Goal: Transaction & Acquisition: Obtain resource

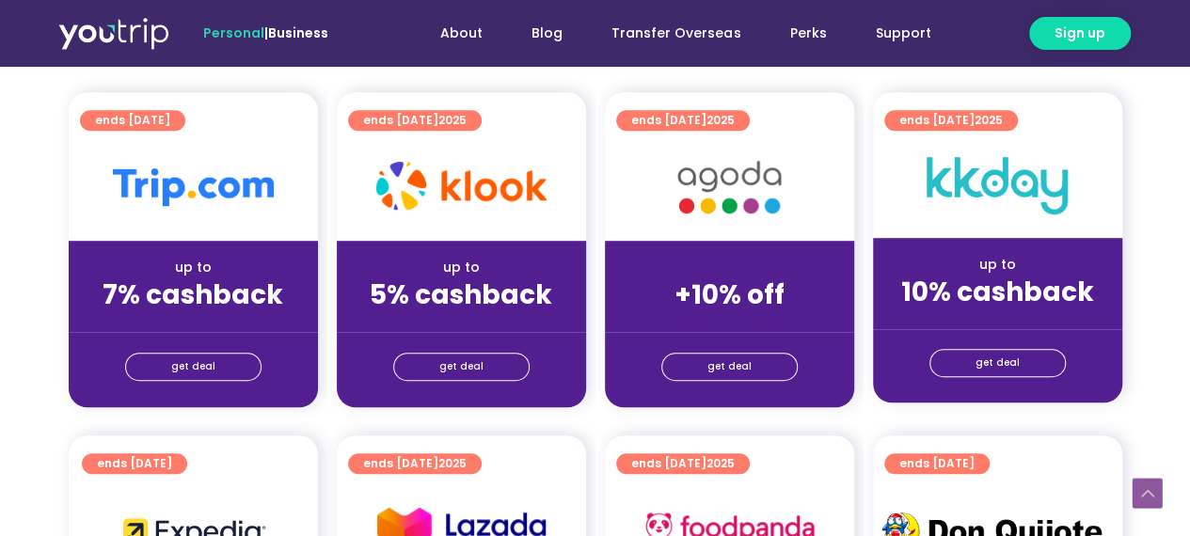
scroll to position [470, 0]
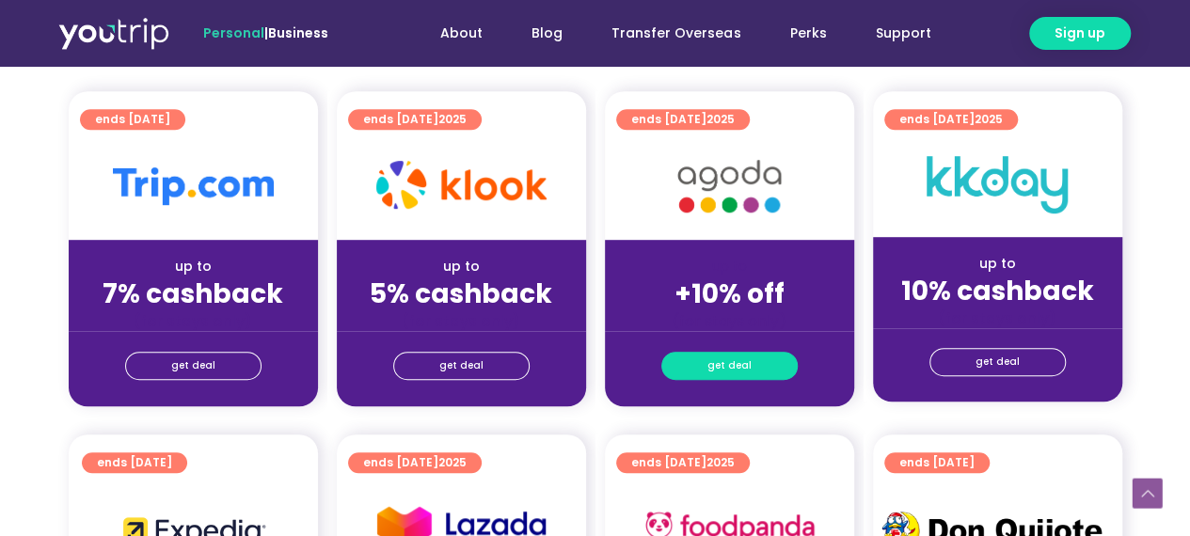
click at [737, 366] on span "get deal" at bounding box center [729, 366] width 44 height 26
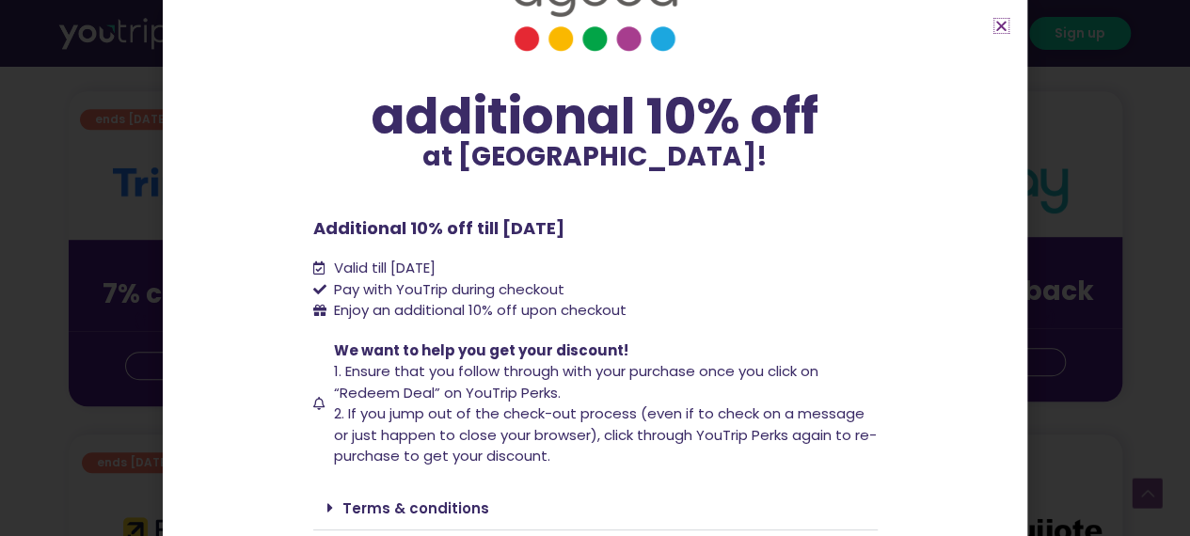
scroll to position [140, 0]
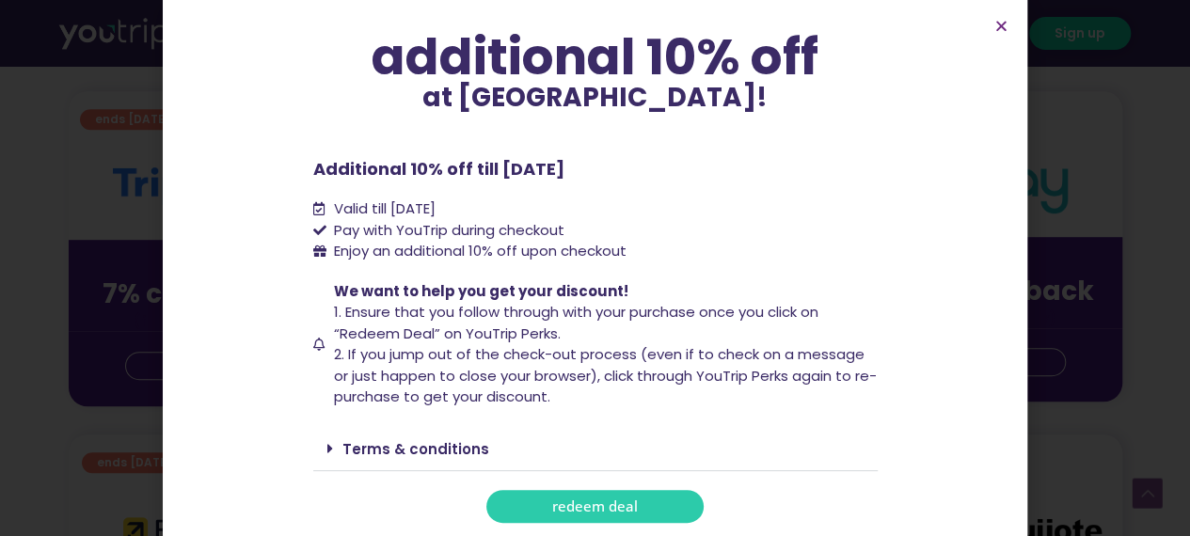
click at [588, 503] on span "redeem deal" at bounding box center [595, 506] width 86 height 14
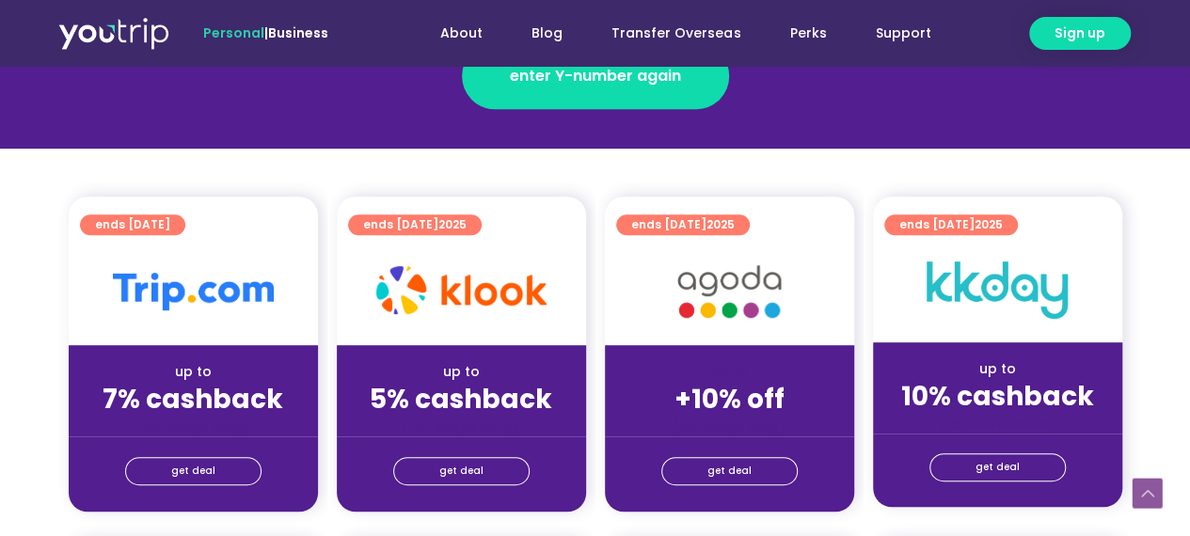
scroll to position [470, 0]
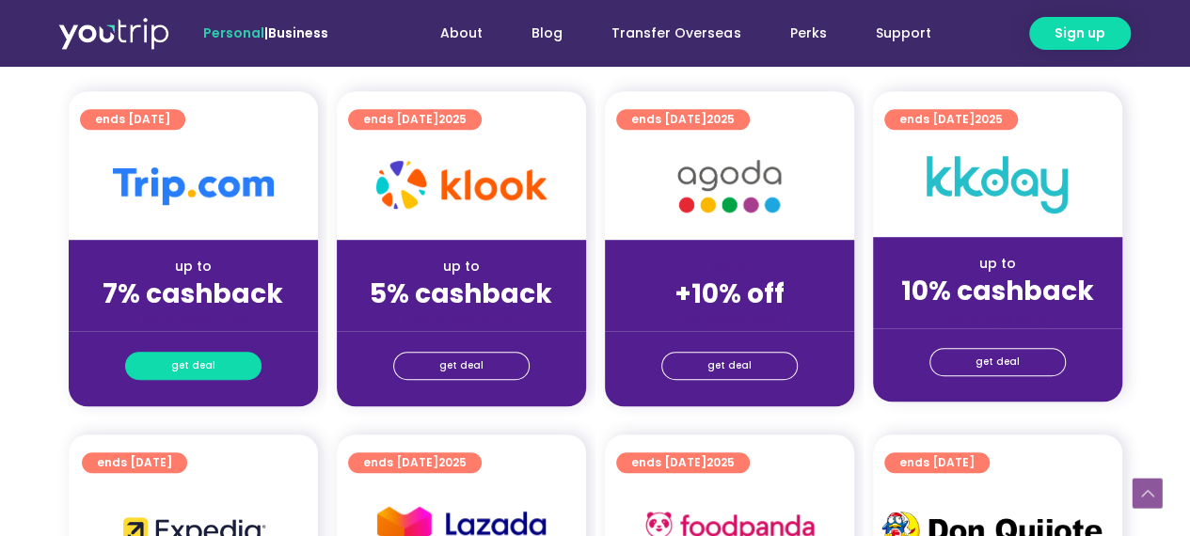
click at [208, 361] on span "get deal" at bounding box center [193, 366] width 44 height 26
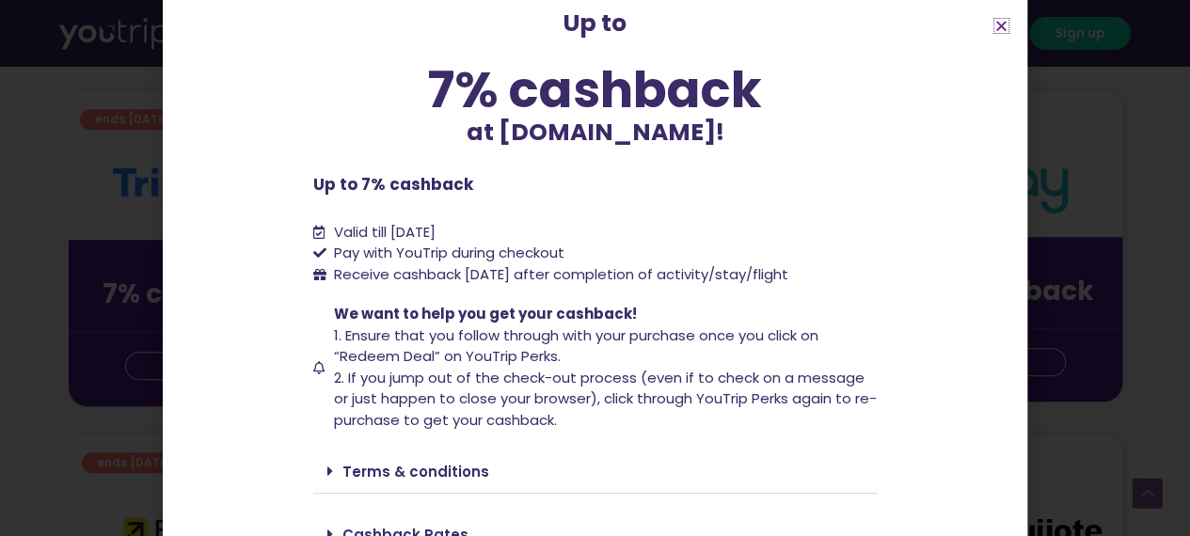
scroll to position [181, 0]
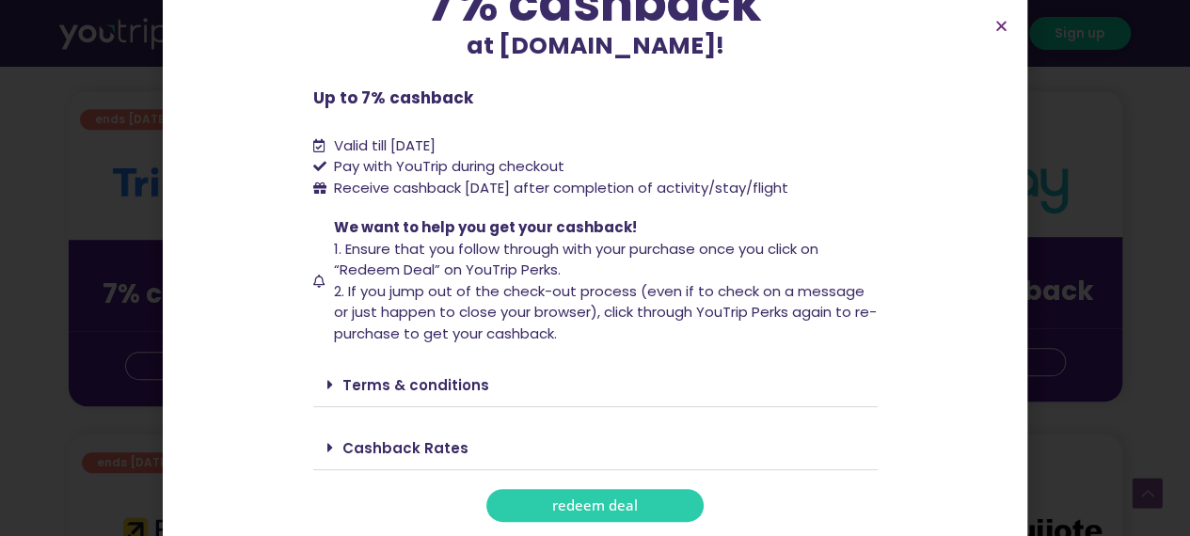
drag, startPoint x: 594, startPoint y: 499, endPoint x: 602, endPoint y: 489, distance: 12.8
click at [596, 499] on span "redeem deal" at bounding box center [595, 506] width 86 height 14
